Goal: Find specific page/section: Find specific page/section

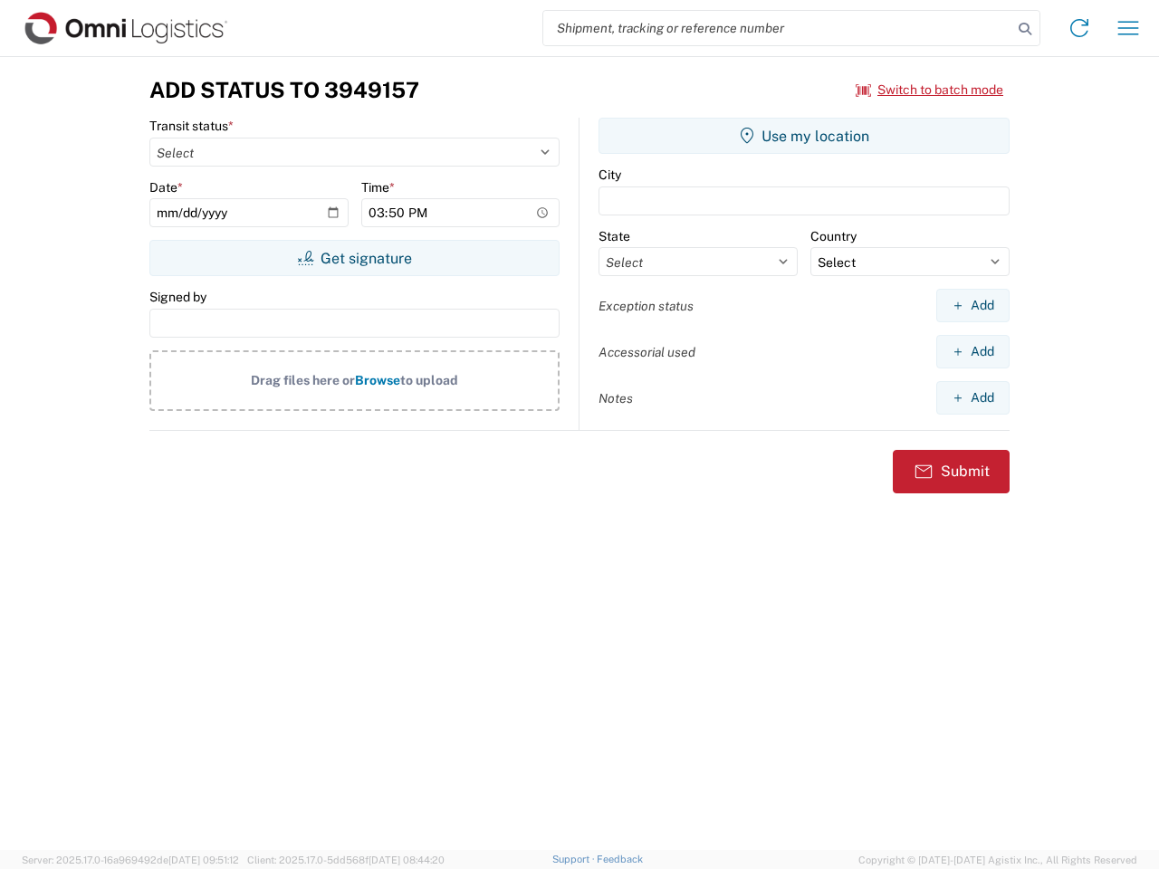
click at [778, 28] on input "search" at bounding box center [777, 28] width 469 height 34
click at [1025, 29] on icon at bounding box center [1024, 28] width 25 height 25
click at [1079, 28] on icon at bounding box center [1079, 28] width 29 height 29
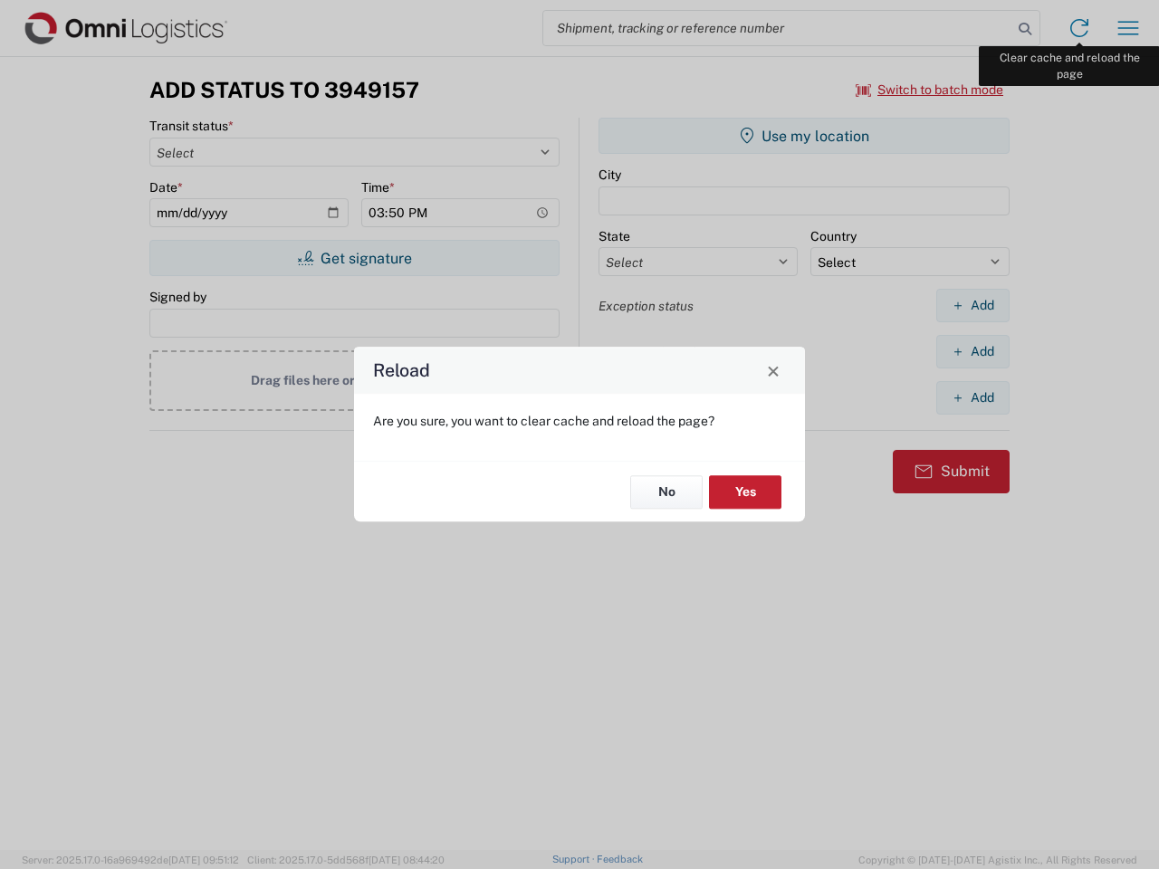
click at [1128, 28] on div "Reload Are you sure, you want to clear cache and reload the page? No Yes" at bounding box center [579, 434] width 1159 height 869
click at [930, 90] on div "Reload Are you sure, you want to clear cache and reload the page? No Yes" at bounding box center [579, 434] width 1159 height 869
click at [354, 258] on div "Reload Are you sure, you want to clear cache and reload the page? No Yes" at bounding box center [579, 434] width 1159 height 869
click at [804, 136] on div "Reload Are you sure, you want to clear cache and reload the page? No Yes" at bounding box center [579, 434] width 1159 height 869
click at [972, 305] on div "Reload Are you sure, you want to clear cache and reload the page? No Yes" at bounding box center [579, 434] width 1159 height 869
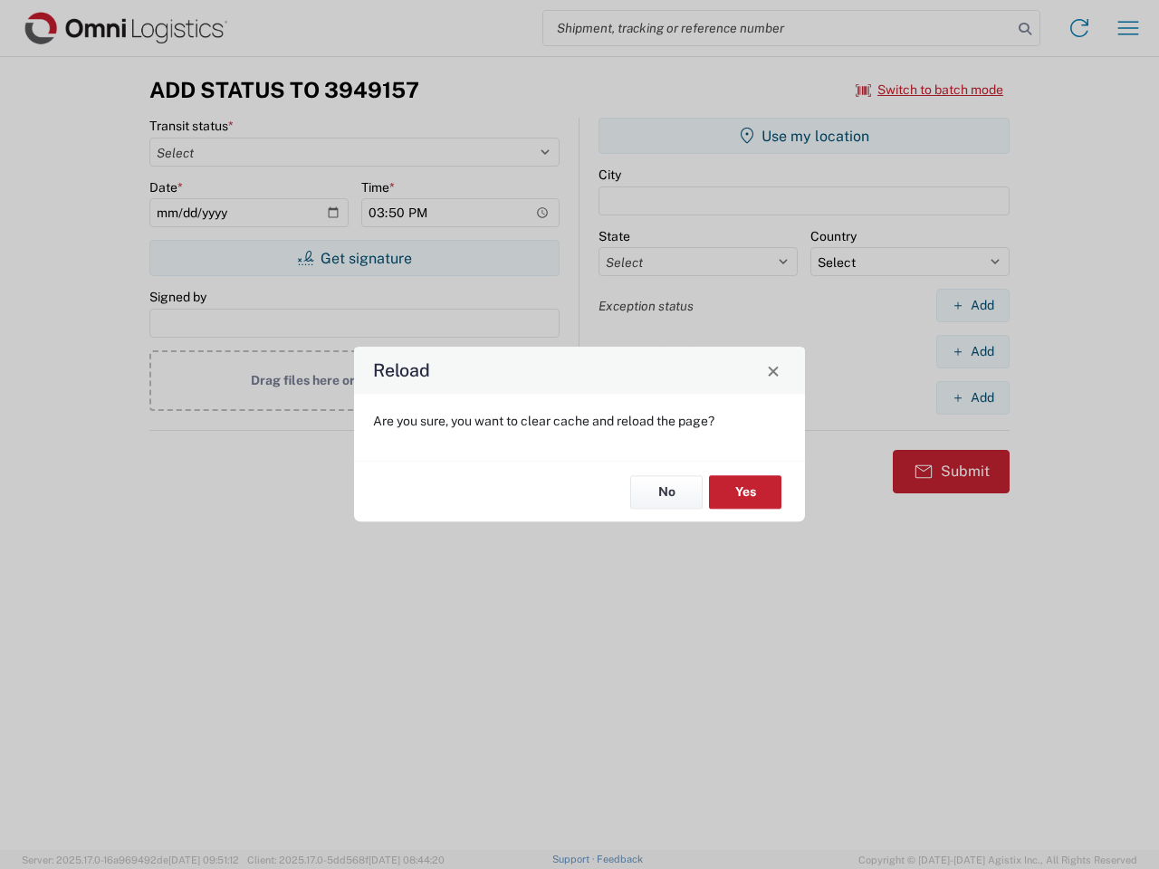
click at [972, 351] on div "Reload Are you sure, you want to clear cache and reload the page? No Yes" at bounding box center [579, 434] width 1159 height 869
click at [972, 398] on div "Reload Are you sure, you want to clear cache and reload the page? No Yes" at bounding box center [579, 434] width 1159 height 869
